Goal: Task Accomplishment & Management: Manage account settings

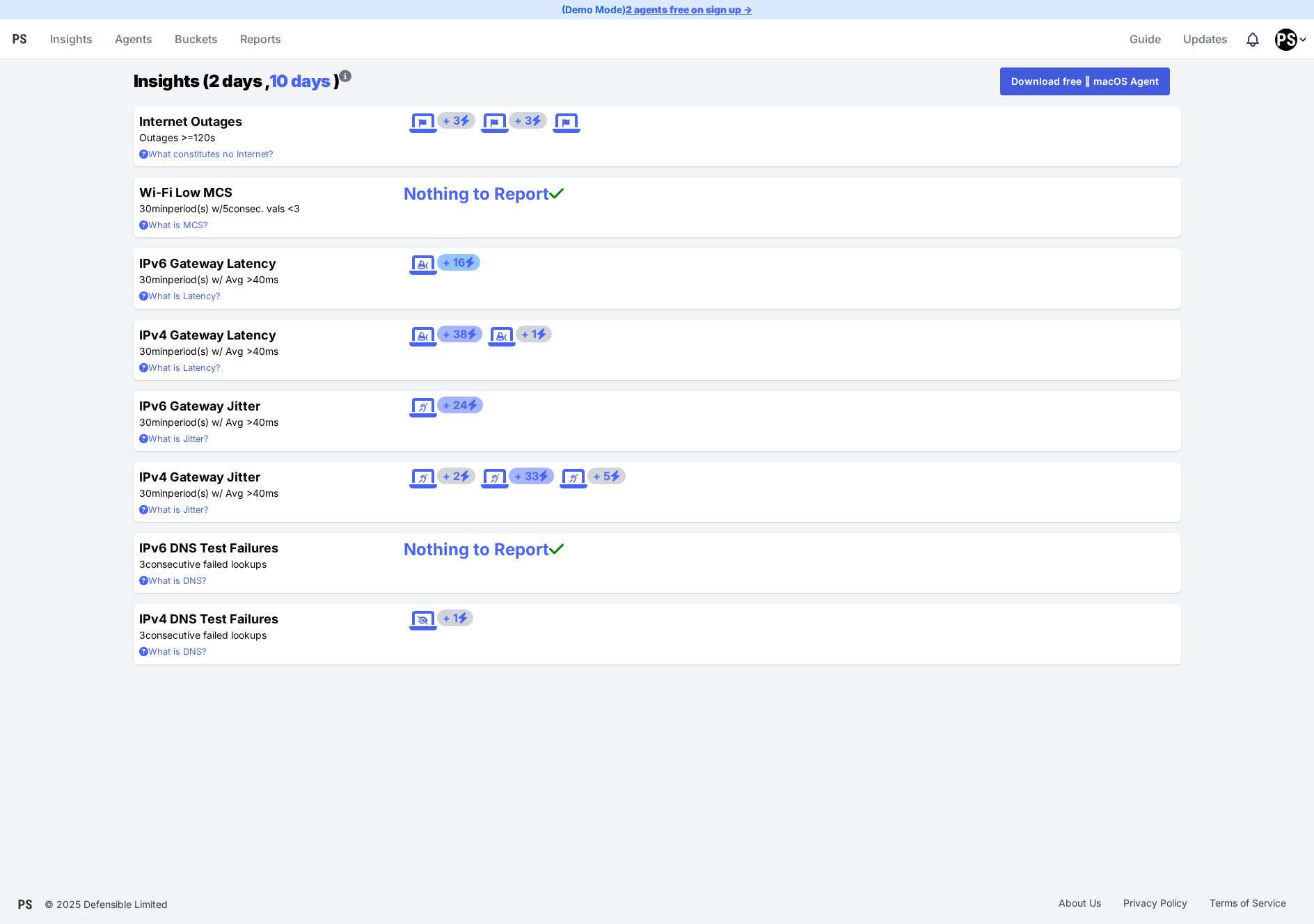
click at [1291, 36] on img "Profile Menu" at bounding box center [1286, 39] width 22 height 22
click at [1171, 153] on input "Sign Out" at bounding box center [1211, 152] width 194 height 27
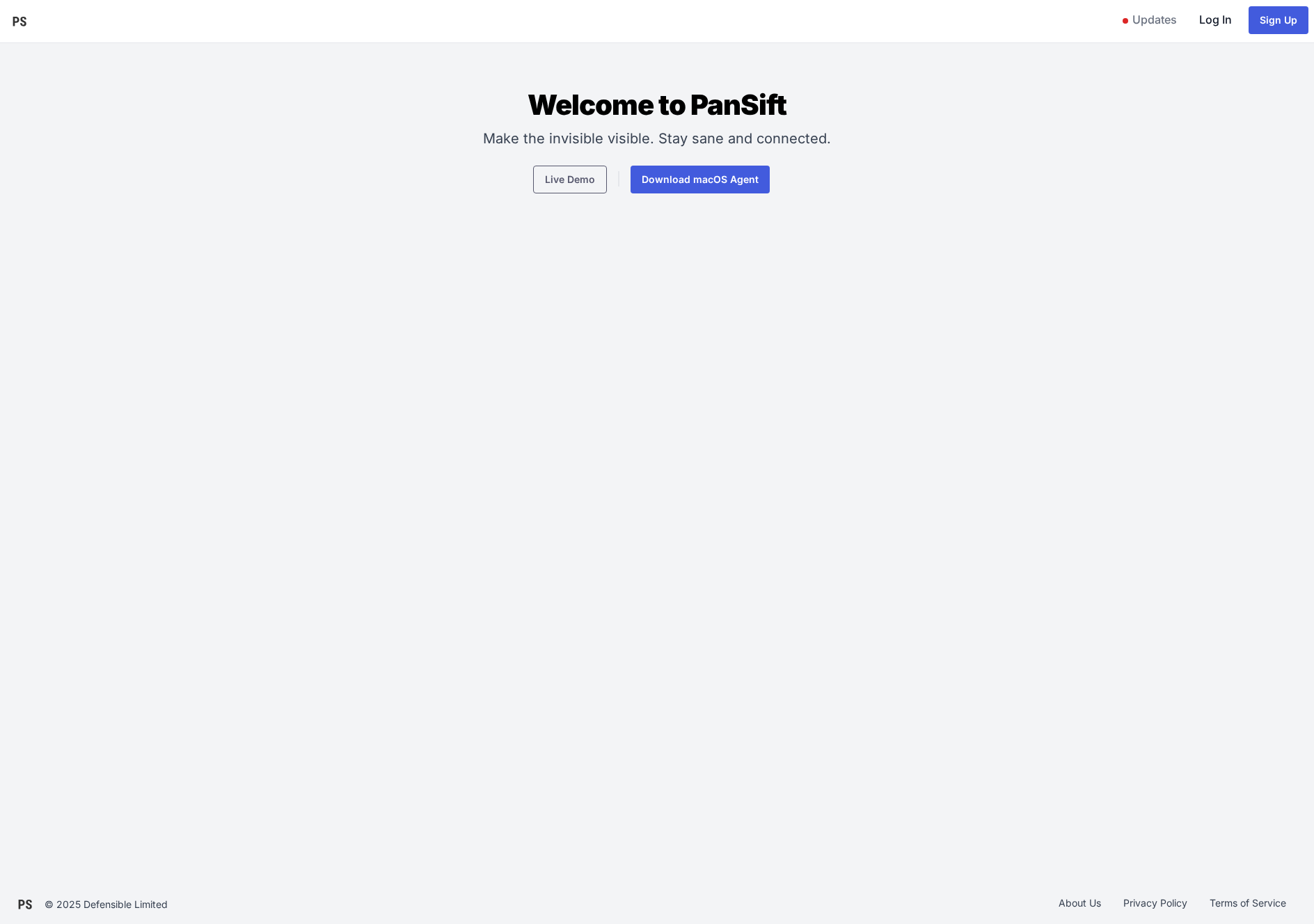
click at [1219, 17] on link "Log In" at bounding box center [1216, 19] width 44 height 33
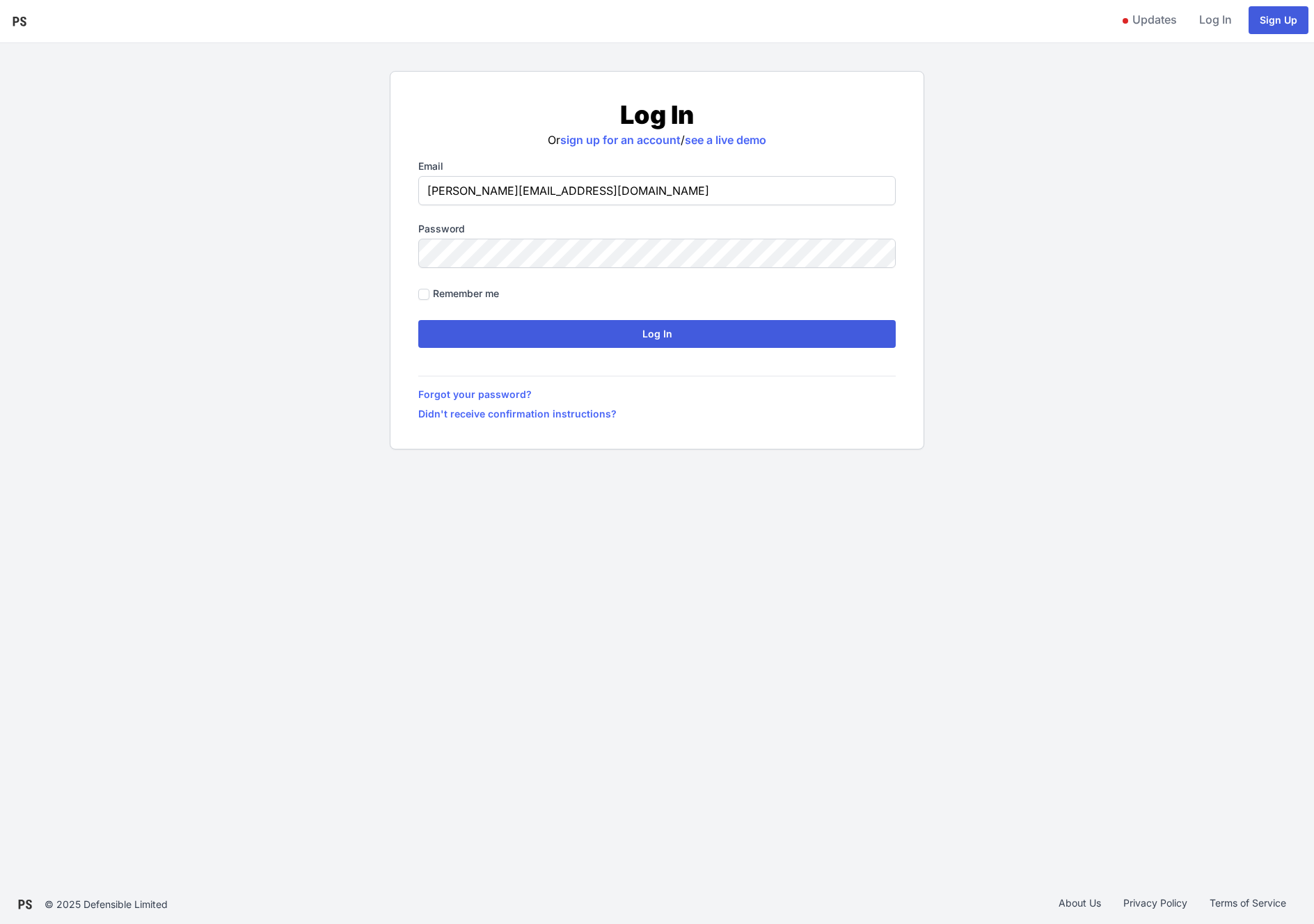
type input "[PERSON_NAME][EMAIL_ADDRESS][DOMAIN_NAME]"
click at [418, 320] on input "Log In" at bounding box center [657, 334] width 478 height 28
type input "[PERSON_NAME][EMAIL_ADDRESS][DOMAIN_NAME]"
click at [418, 320] on input "Log In" at bounding box center [657, 334] width 478 height 28
